Goal: Transaction & Acquisition: Purchase product/service

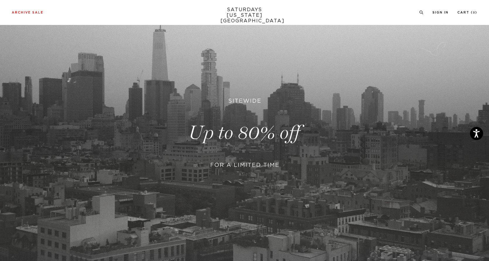
scroll to position [59, 0]
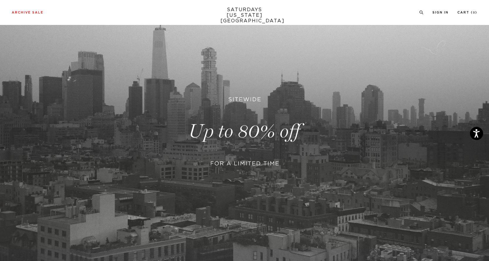
click at [251, 163] on link at bounding box center [244, 132] width 489 height 300
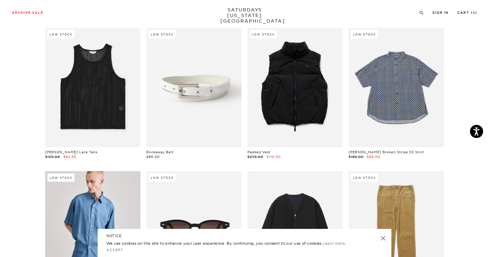
scroll to position [176, 0]
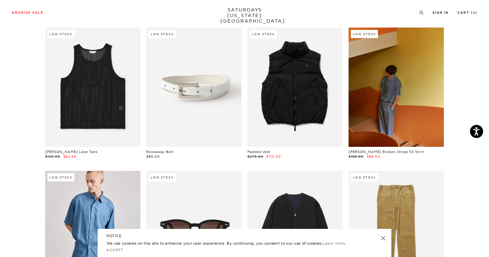
click at [400, 107] on link at bounding box center [396, 87] width 95 height 119
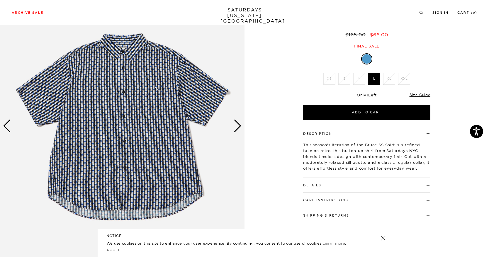
scroll to position [59, 0]
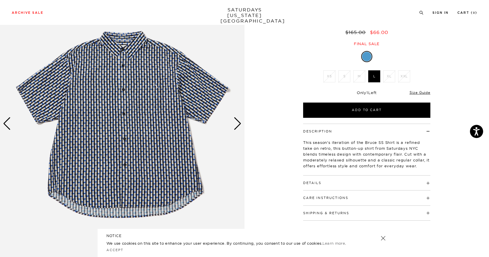
click at [373, 176] on h4 "Details" at bounding box center [366, 181] width 127 height 10
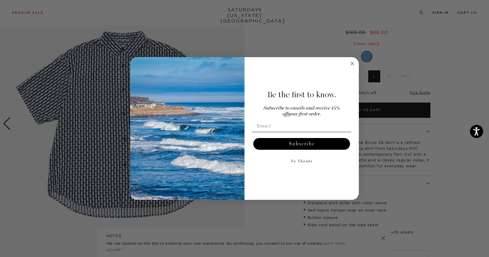
click at [353, 64] on circle "Close dialog" at bounding box center [352, 63] width 7 height 7
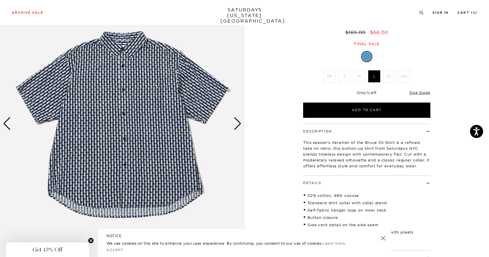
click at [240, 127] on div "Next slide" at bounding box center [238, 123] width 8 height 13
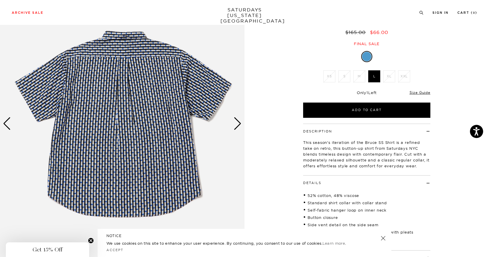
click at [240, 127] on div "Next slide" at bounding box center [238, 123] width 8 height 13
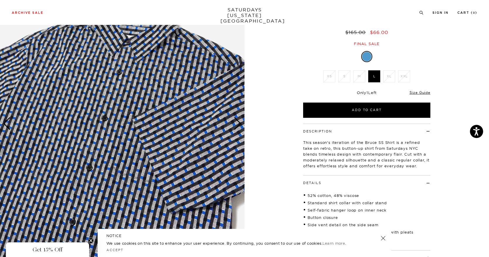
click at [240, 127] on div "Next slide" at bounding box center [238, 123] width 8 height 13
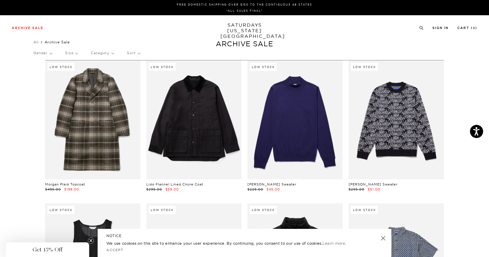
click at [100, 54] on p "Category" at bounding box center [102, 52] width 23 height 13
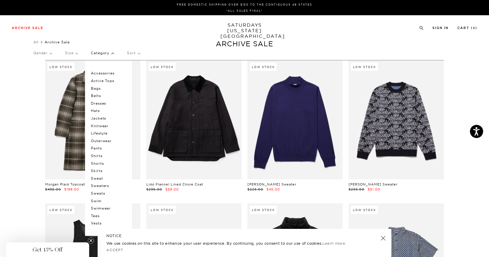
click at [101, 148] on p "Pants" at bounding box center [108, 149] width 35 height 8
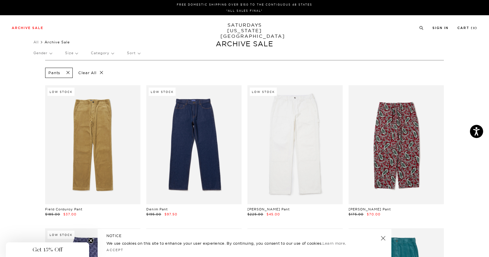
click at [51, 53] on p "Gender" at bounding box center [42, 52] width 18 height 13
click at [42, 73] on p "Mens" at bounding box center [50, 74] width 35 height 8
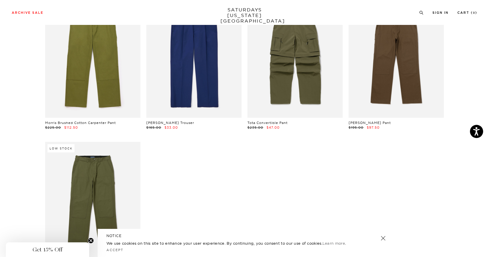
scroll to position [323, 0]
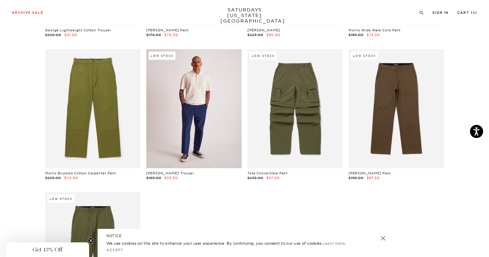
click at [209, 148] on link at bounding box center [193, 108] width 95 height 119
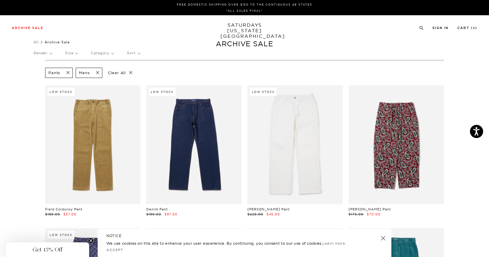
click at [105, 52] on p "Category" at bounding box center [102, 52] width 23 height 13
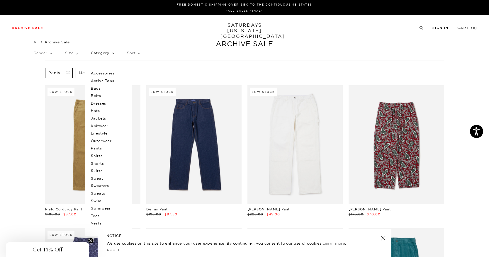
click at [103, 194] on p "Sweats" at bounding box center [108, 194] width 35 height 8
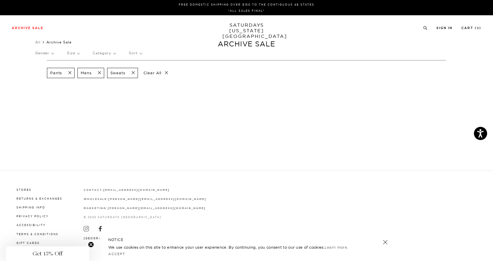
click at [106, 53] on p "Category" at bounding box center [104, 52] width 23 height 13
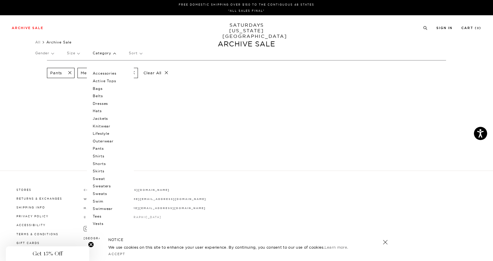
click at [110, 185] on p "Sweaters" at bounding box center [110, 186] width 35 height 8
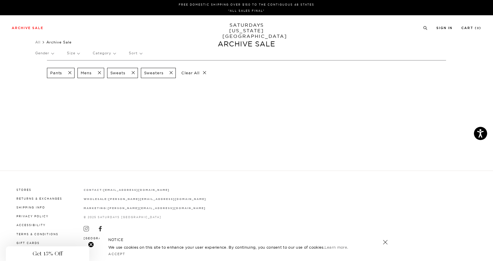
click at [185, 73] on p "Clear All" at bounding box center [194, 73] width 30 height 10
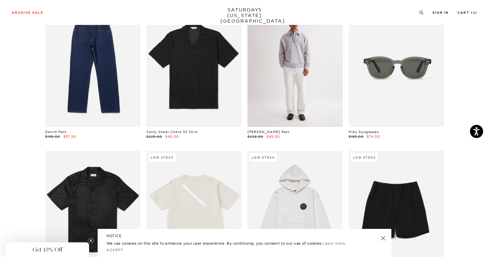
scroll to position [763, 0]
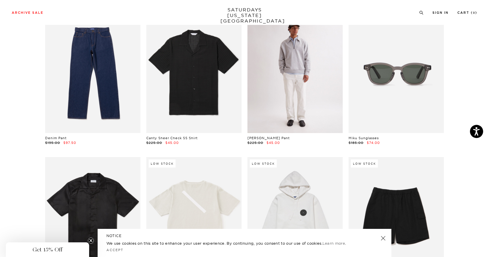
click at [309, 84] on link at bounding box center [295, 73] width 95 height 119
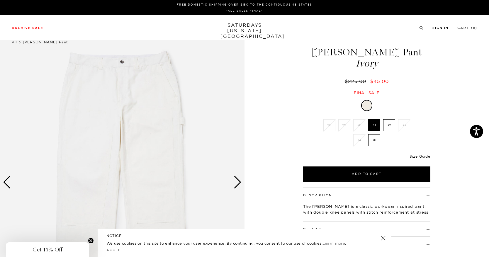
click at [241, 180] on div "Next slide" at bounding box center [238, 182] width 8 height 13
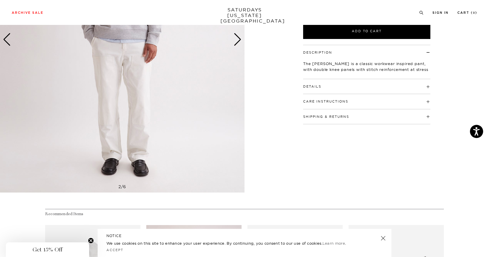
scroll to position [117, 0]
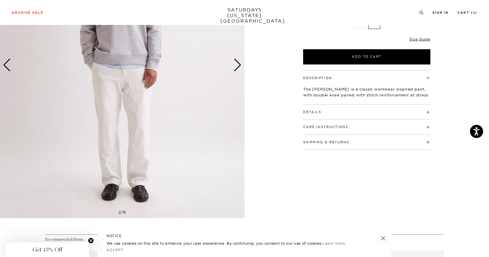
click at [353, 107] on h4 "Details" at bounding box center [366, 110] width 127 height 10
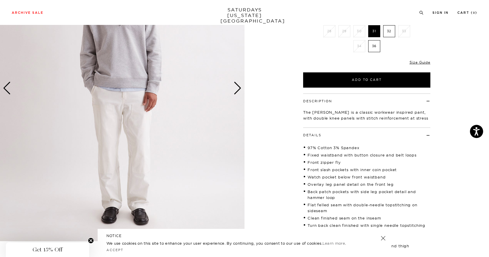
scroll to position [59, 0]
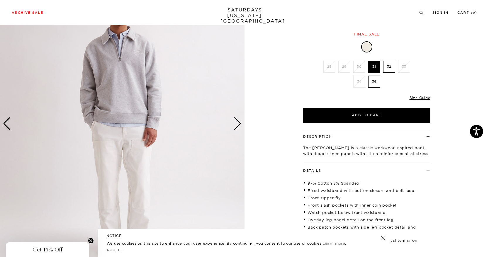
click at [238, 121] on div "Next slide" at bounding box center [238, 123] width 8 height 13
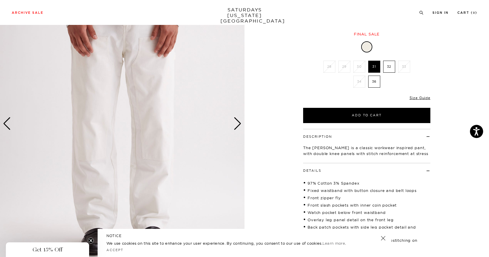
click at [238, 121] on div "Next slide" at bounding box center [238, 123] width 8 height 13
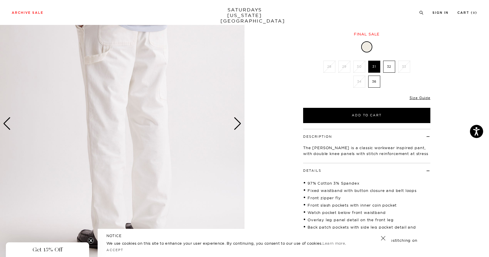
click at [238, 121] on div "Next slide" at bounding box center [238, 123] width 8 height 13
